Goal: Transaction & Acquisition: Subscribe to service/newsletter

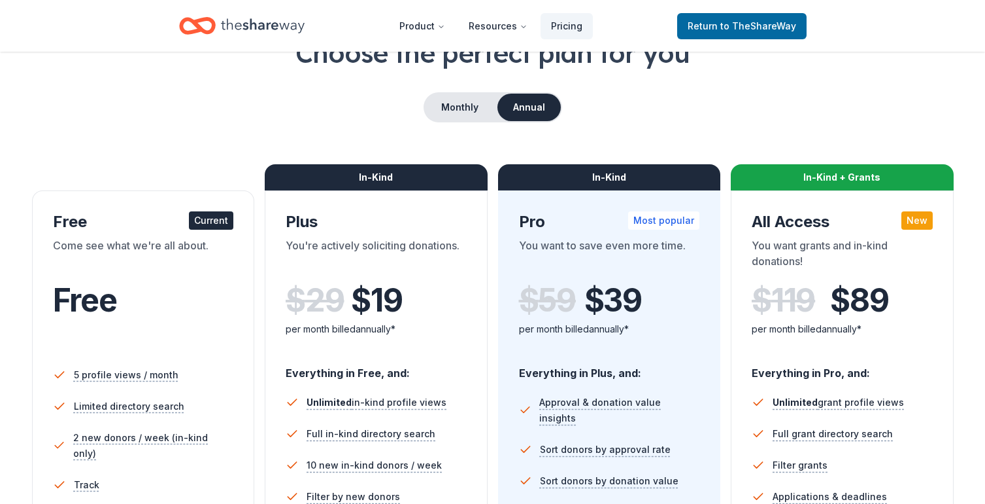
scroll to position [99, 0]
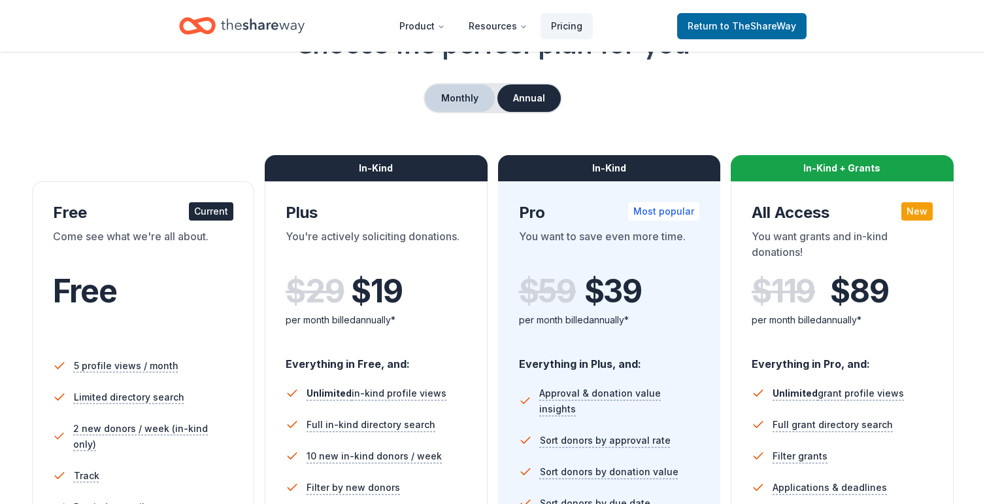
click at [456, 104] on button "Monthly" at bounding box center [460, 97] width 70 height 27
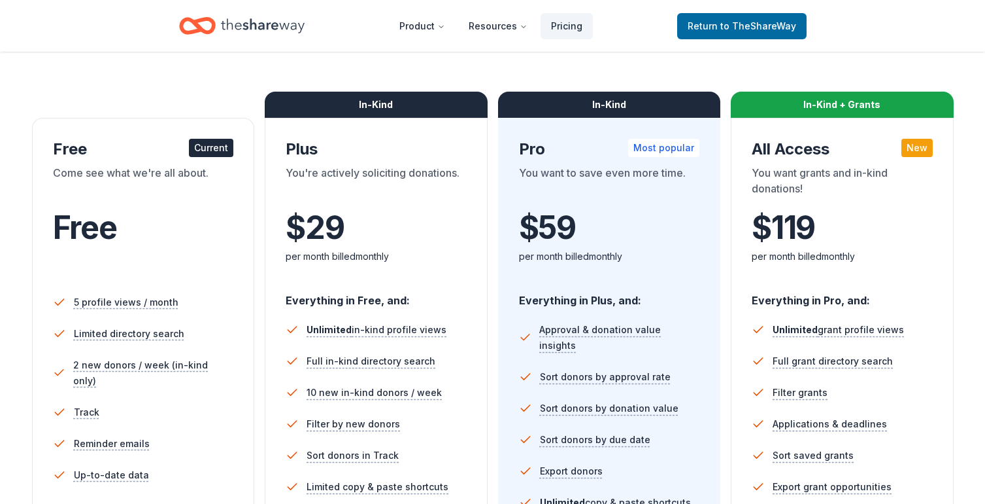
scroll to position [0, 0]
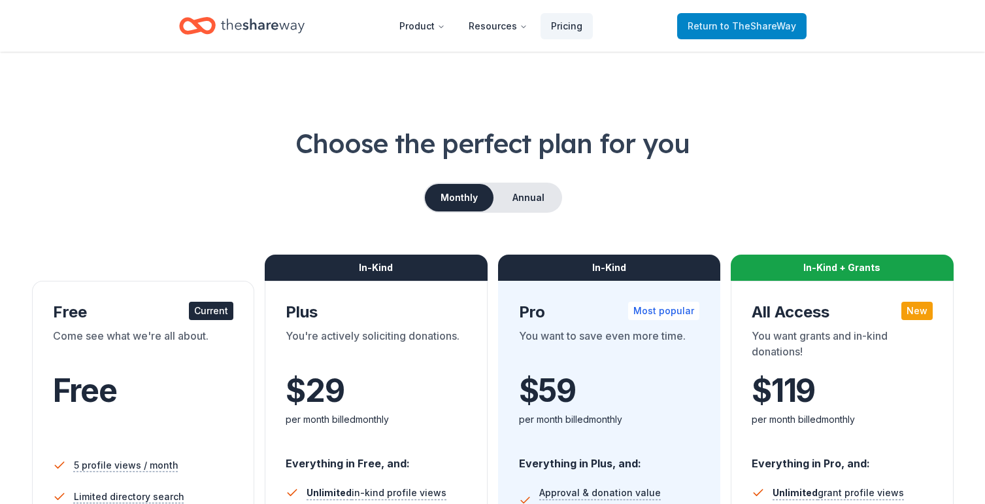
click at [724, 29] on span "to TheShareWay" at bounding box center [759, 25] width 76 height 11
click at [749, 22] on span "to TheShareWay" at bounding box center [759, 25] width 76 height 11
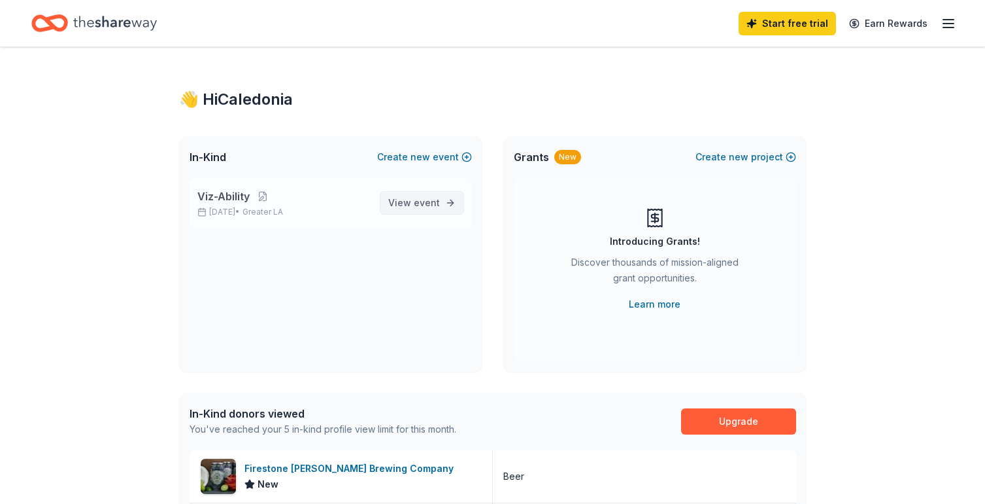
click at [414, 200] on span "View event" at bounding box center [414, 203] width 52 height 16
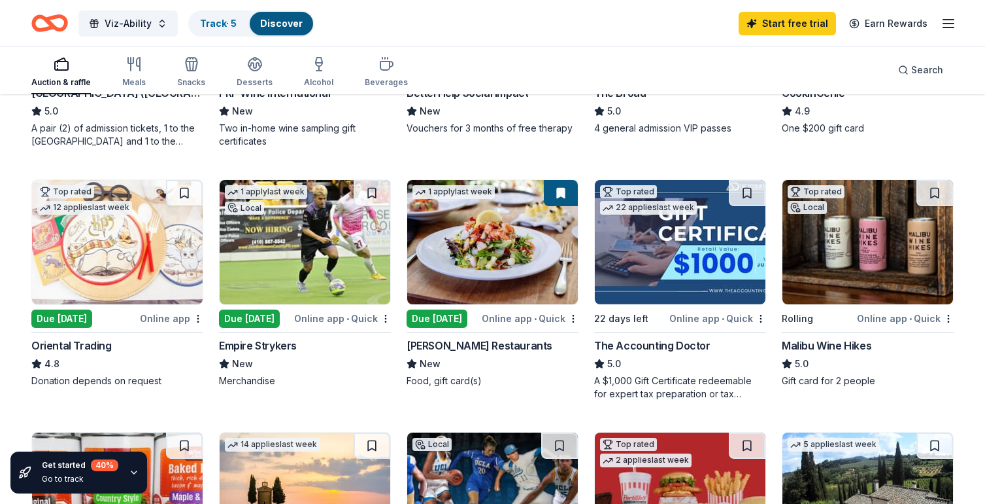
scroll to position [320, 0]
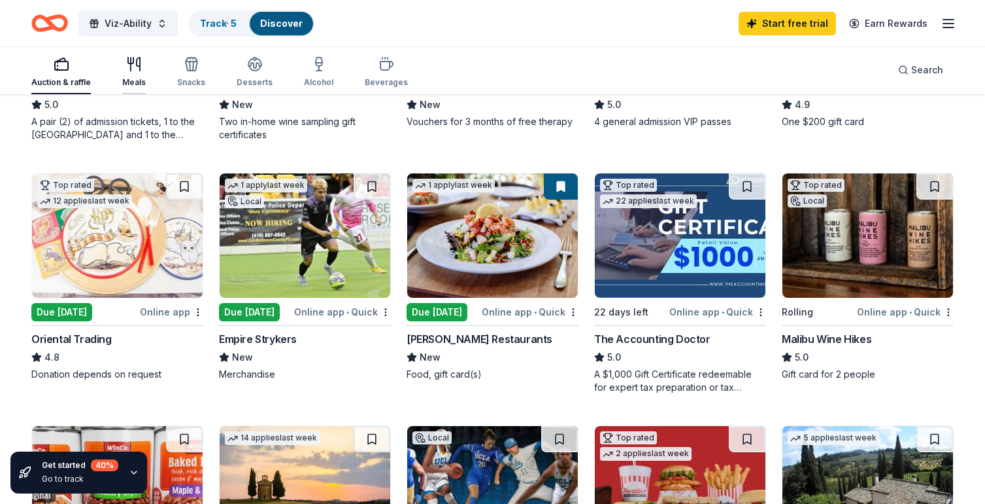
click at [136, 72] on div "Meals" at bounding box center [134, 71] width 24 height 31
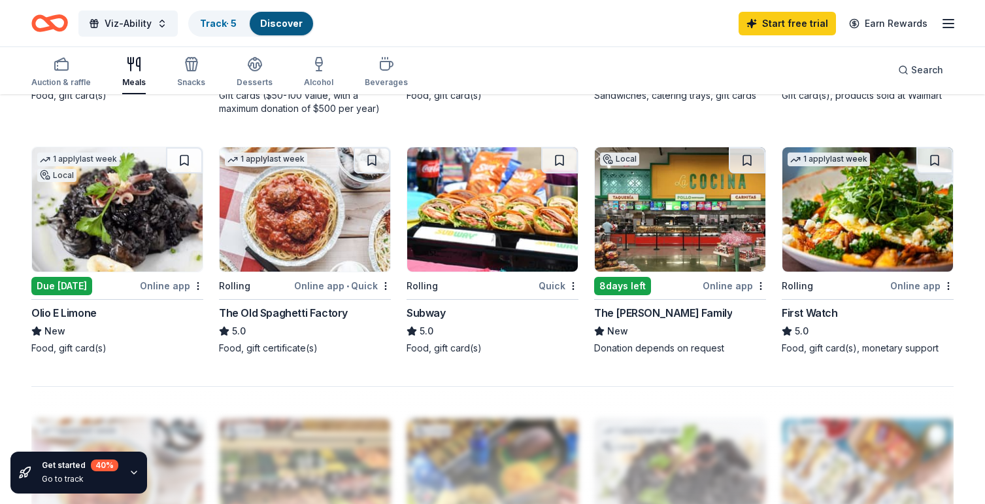
scroll to position [831, 0]
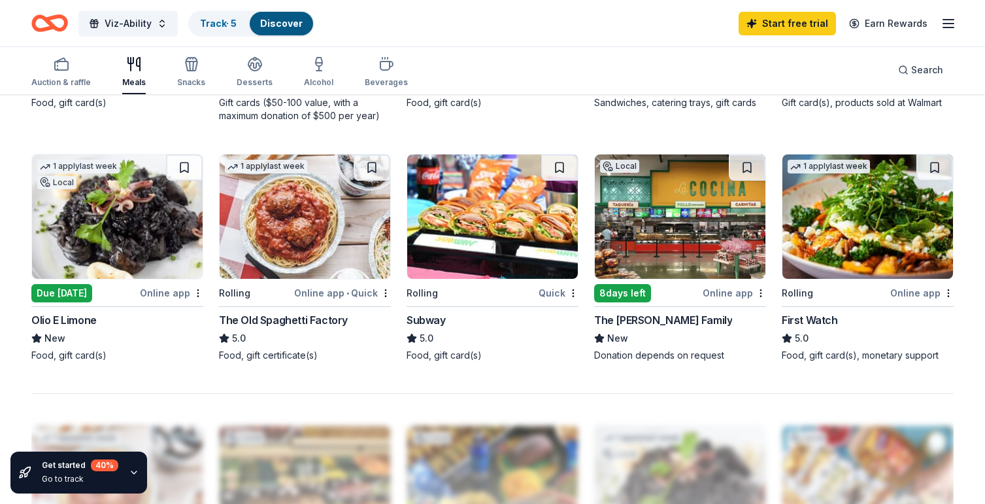
drag, startPoint x: 25, startPoint y: 317, endPoint x: 157, endPoint y: 344, distance: 134.8
click at [157, 344] on div "79 results in [GEOGRAPHIC_DATA], [GEOGRAPHIC_DATA] Application deadlines 7 this…" at bounding box center [492, 90] width 985 height 1653
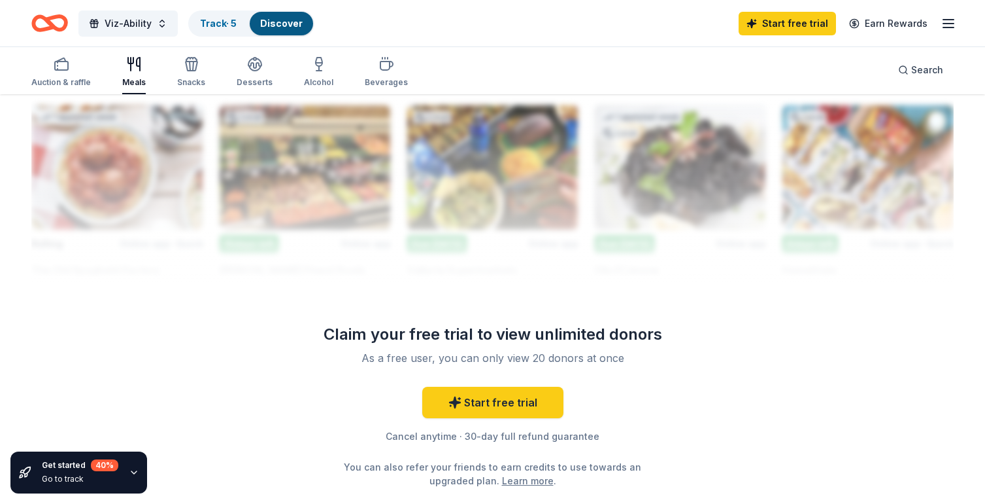
scroll to position [1154, 0]
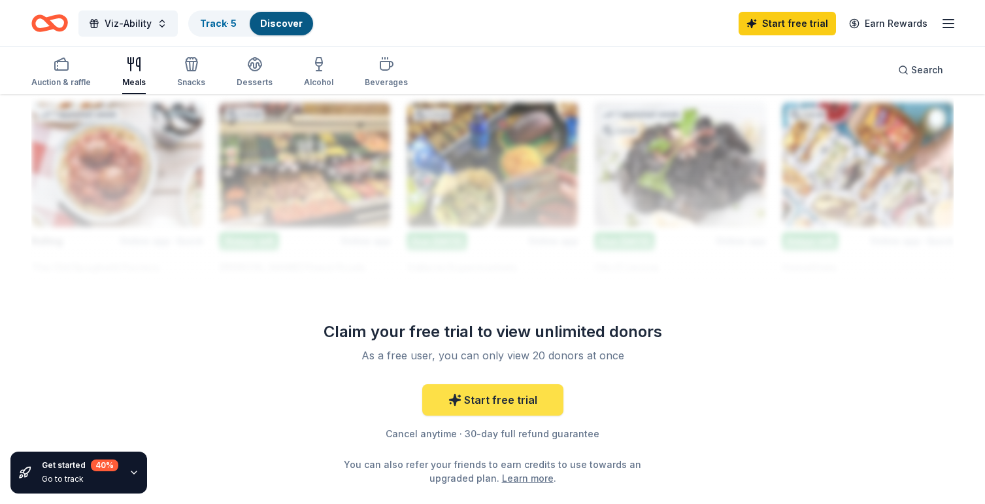
click at [502, 396] on link "Start free trial" at bounding box center [492, 399] width 141 height 31
click at [487, 396] on link "Start free trial" at bounding box center [492, 399] width 141 height 31
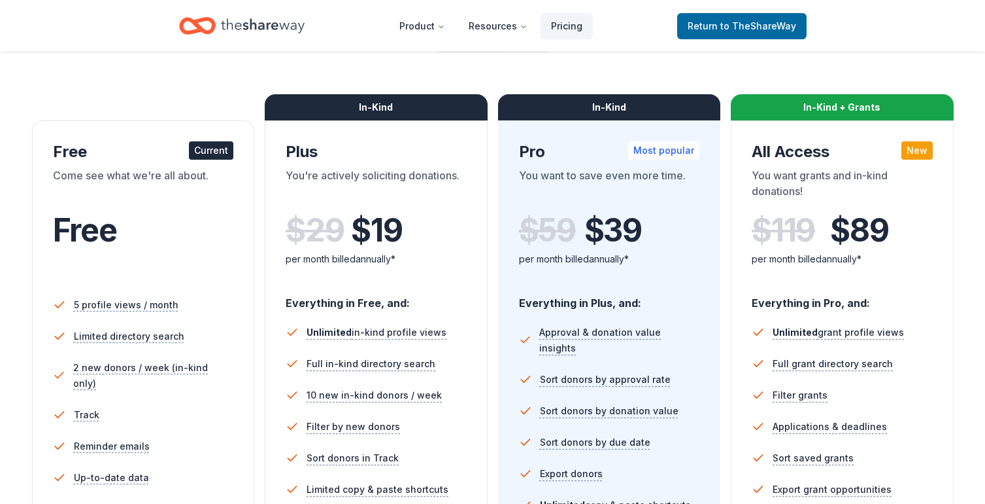
scroll to position [98, 0]
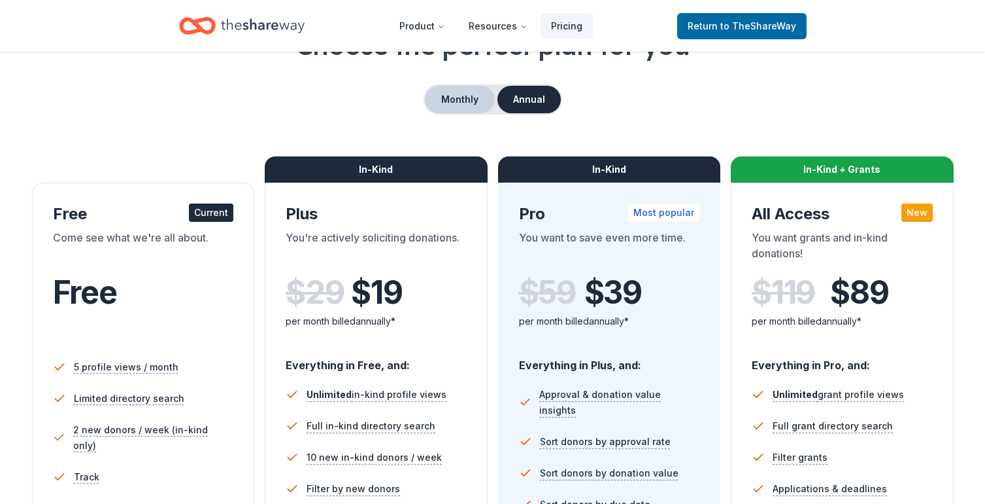
click at [467, 105] on button "Monthly" at bounding box center [460, 99] width 70 height 27
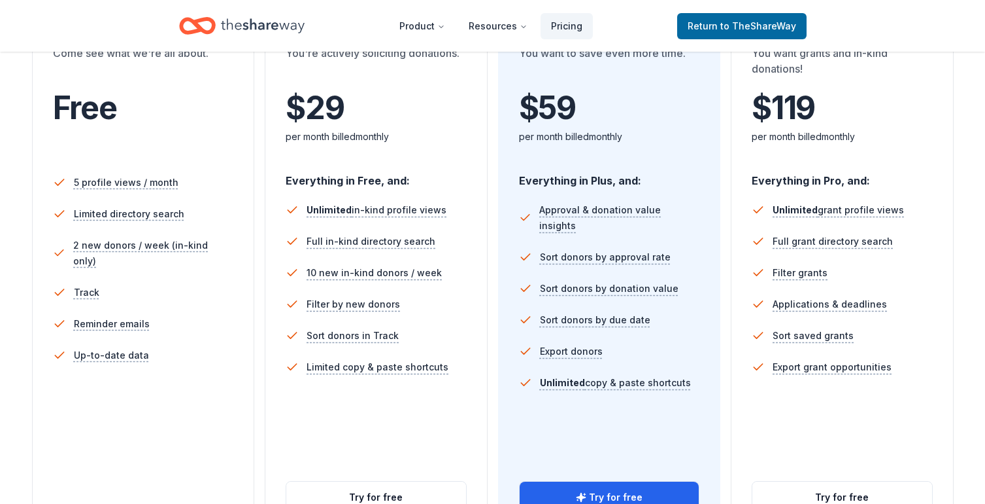
scroll to position [283, 0]
